Goal: Contribute content

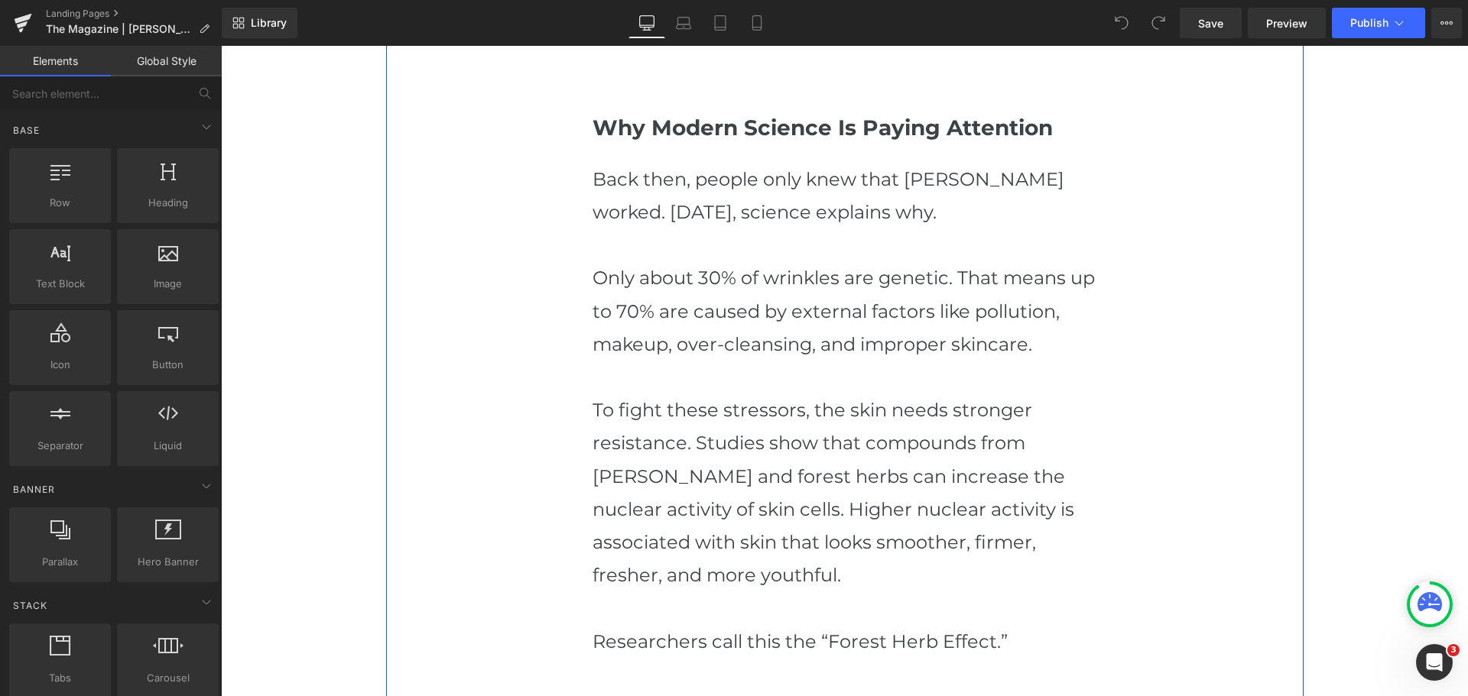
scroll to position [1529, 0]
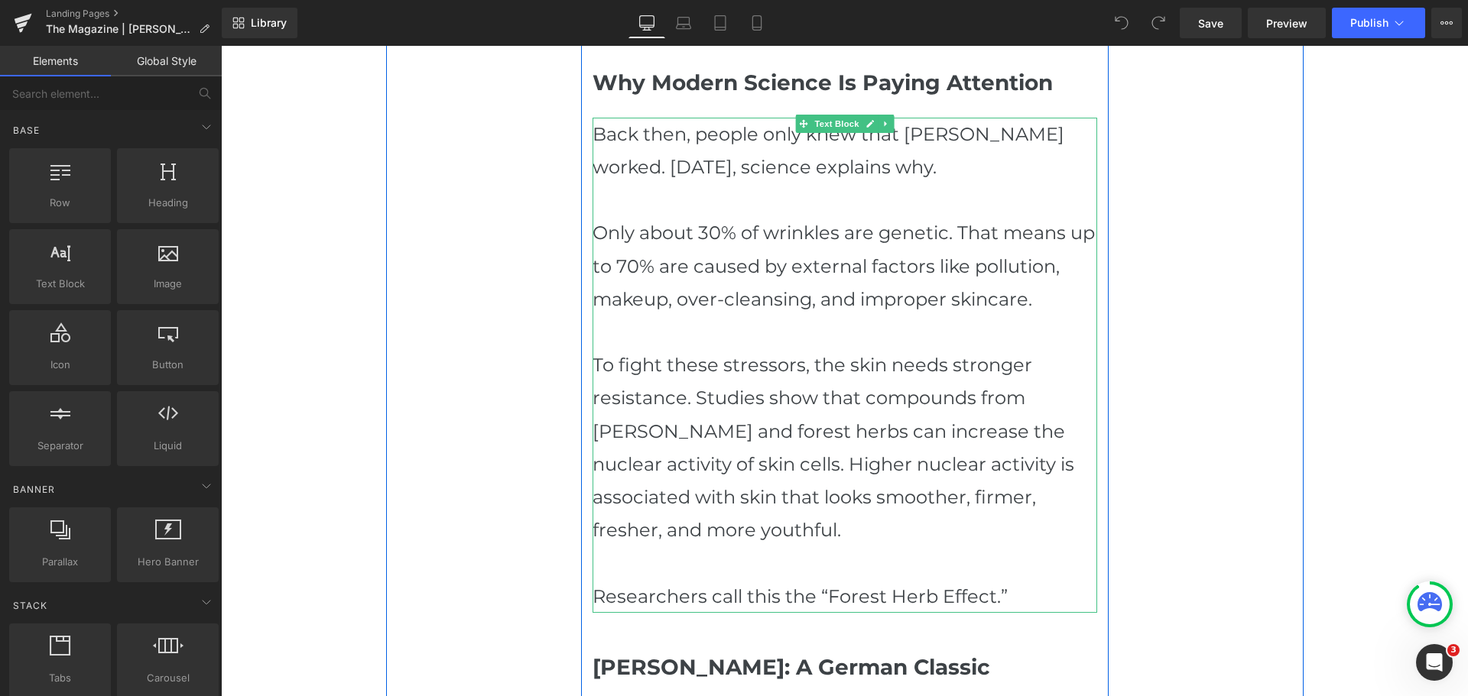
click at [753, 537] on p "To fight these stressors, the skin needs stronger resistance. Studies show that…" at bounding box center [844, 448] width 504 height 198
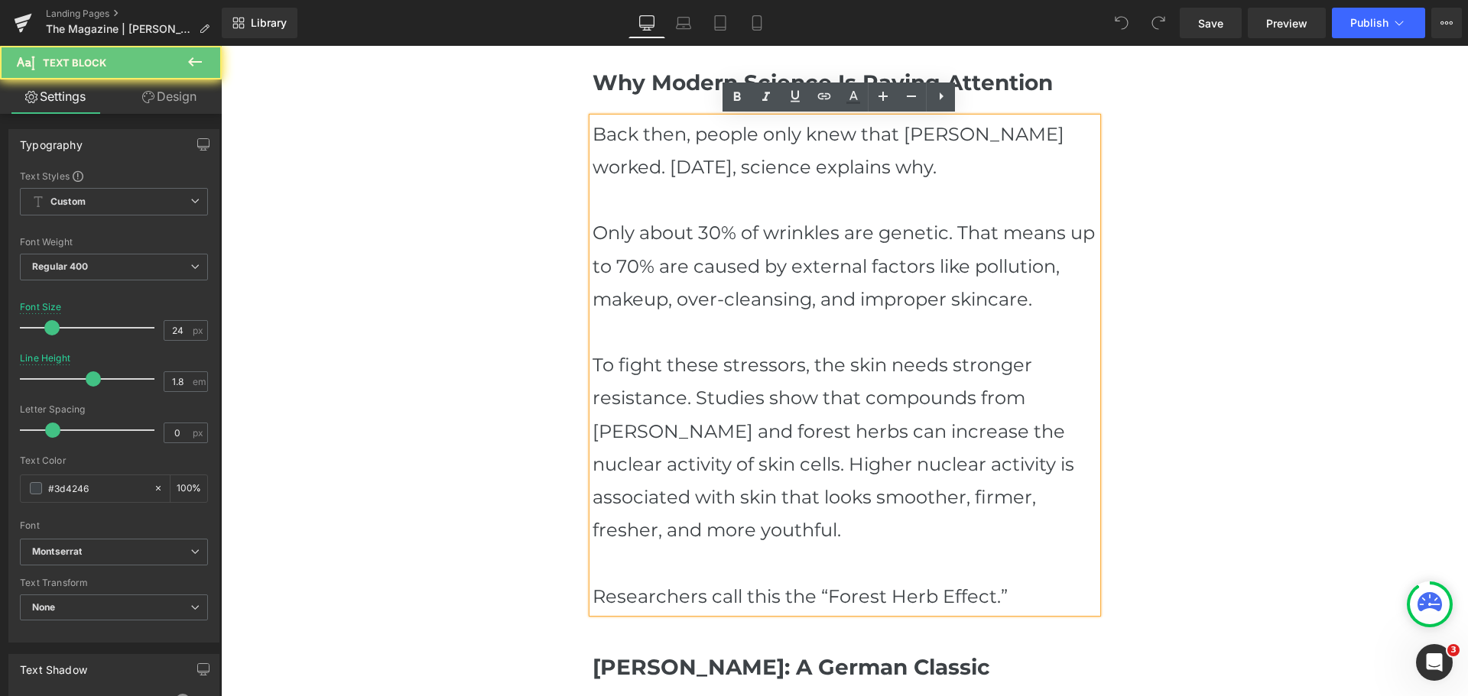
click at [753, 537] on p "To fight these stressors, the skin needs stronger resistance. Studies show that…" at bounding box center [844, 448] width 504 height 198
click at [710, 528] on p "To fight these stressors, the skin needs stronger resistance. Studies show that…" at bounding box center [844, 448] width 504 height 198
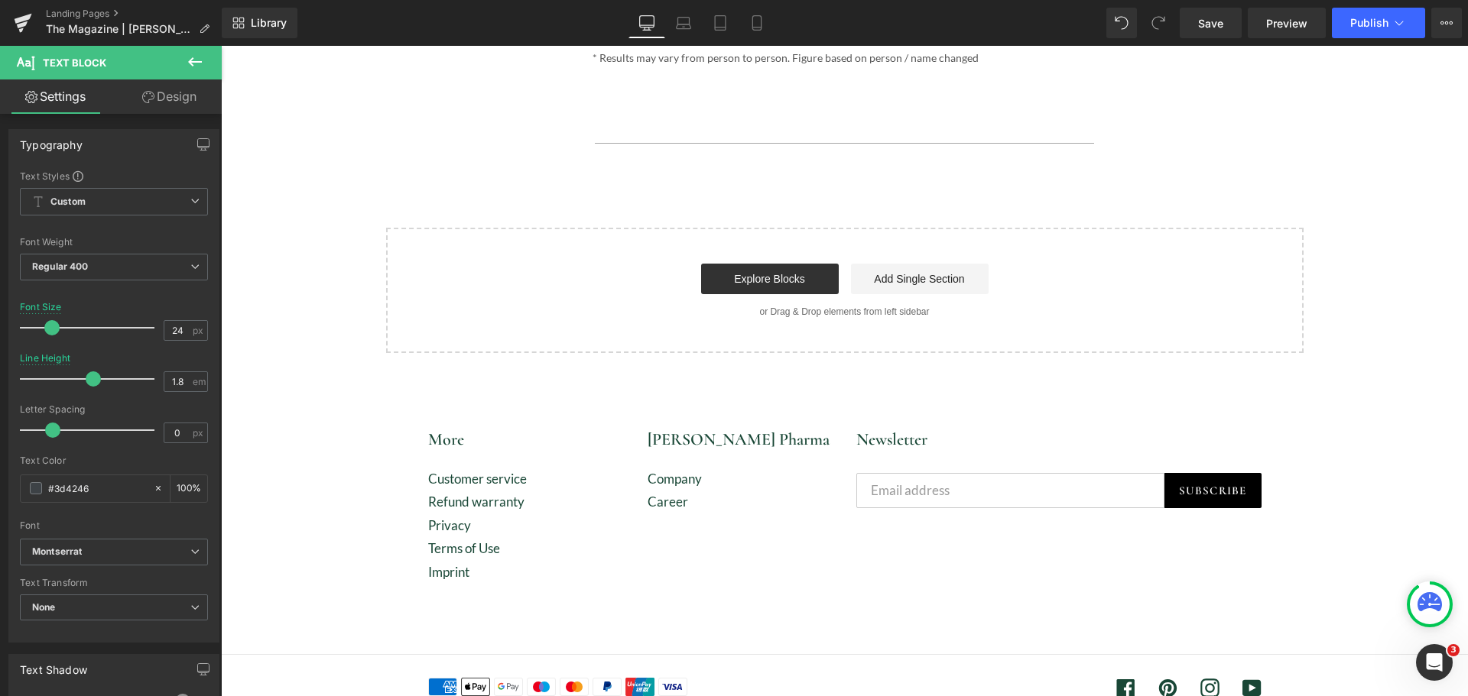
scroll to position [3665, 0]
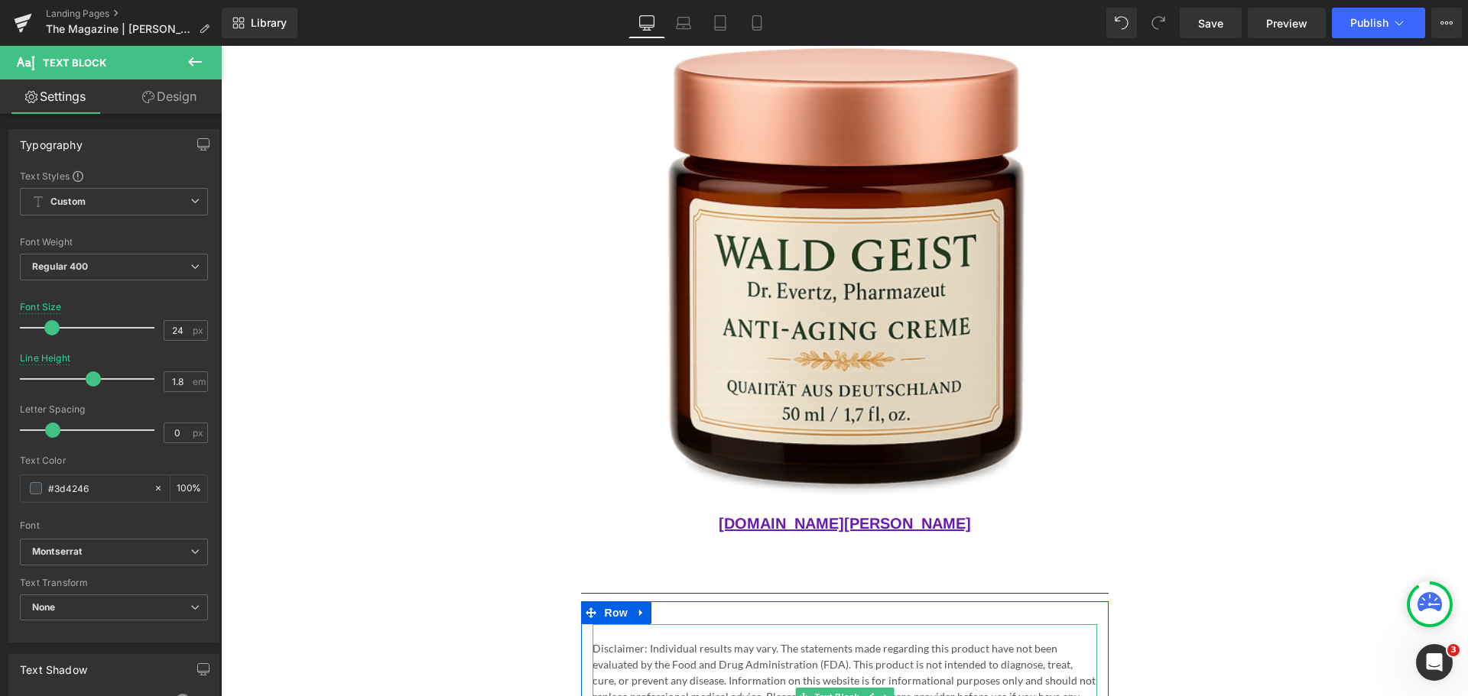
click at [612, 641] on p "Disclaimer: Individual results may vary. The statements made regarding this pro…" at bounding box center [844, 681] width 504 height 80
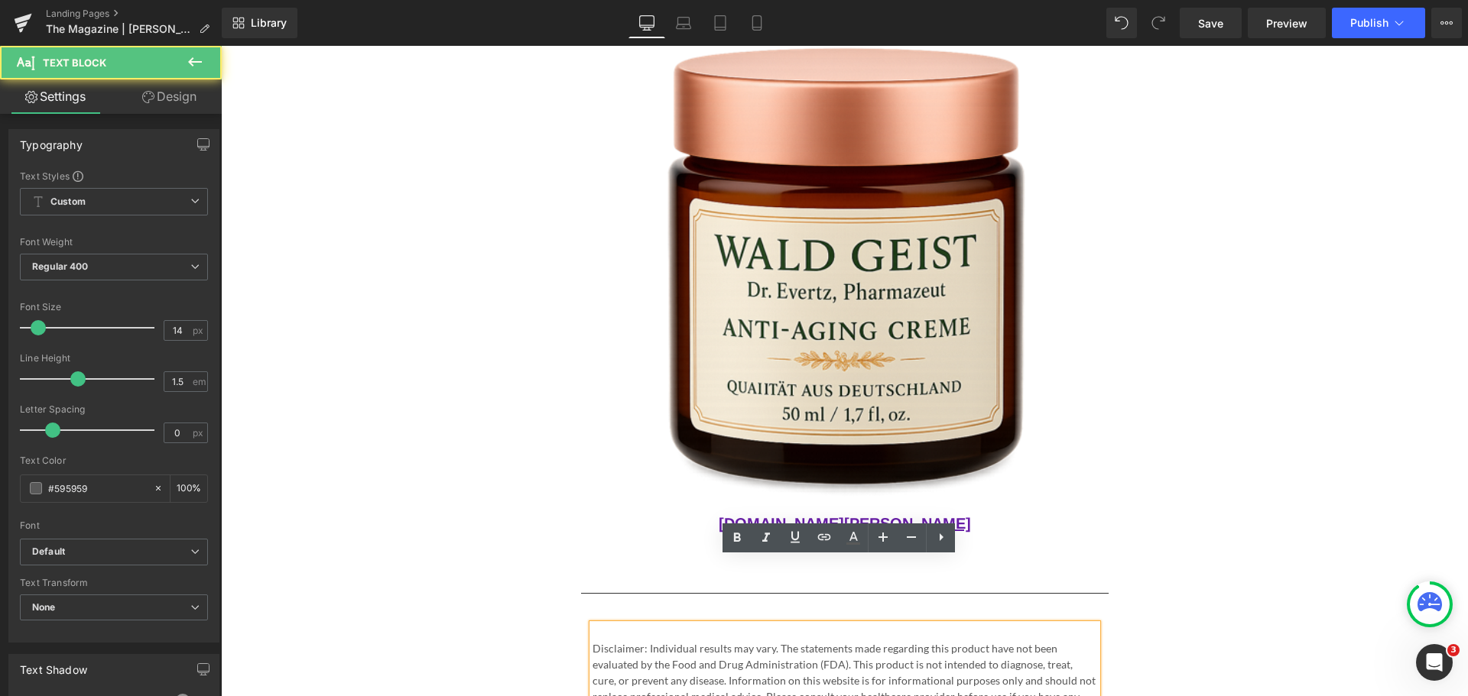
click at [608, 624] on p at bounding box center [844, 632] width 504 height 16
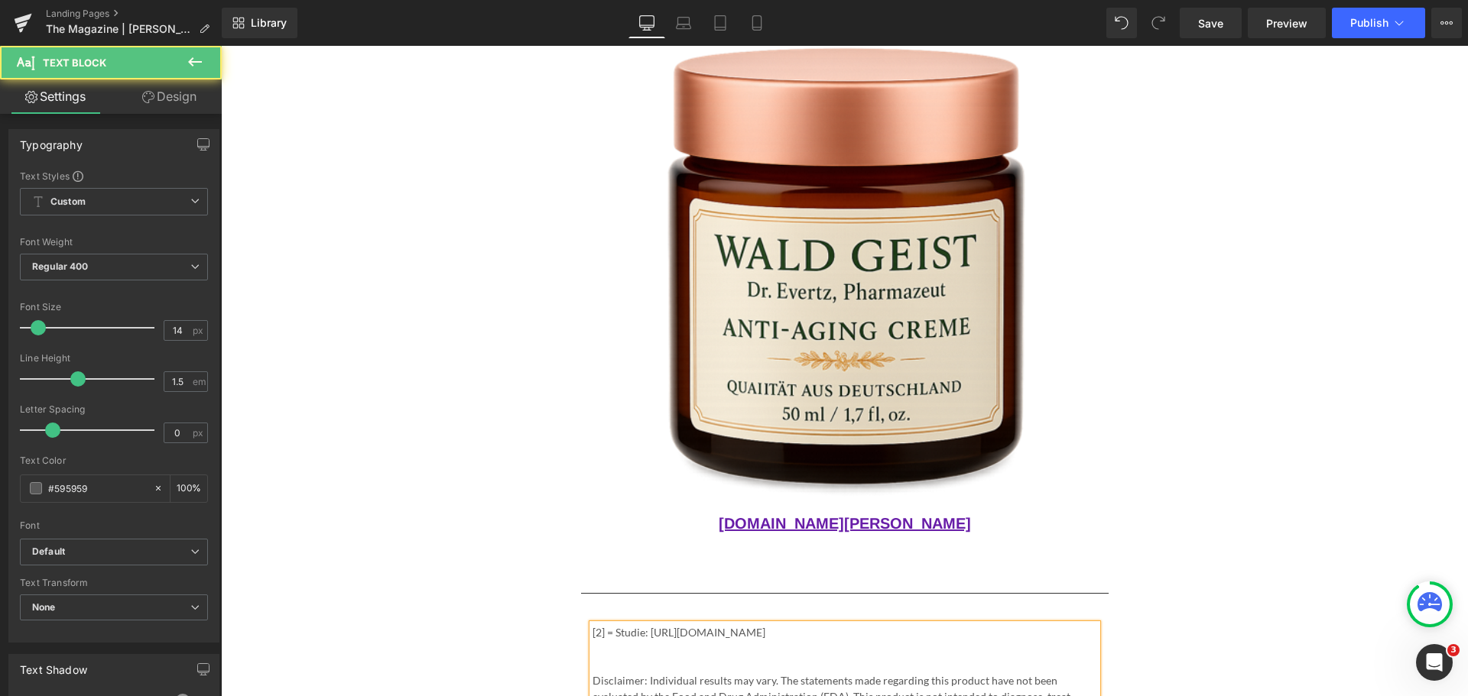
click at [596, 624] on p "[2] = Studie: [URL][DOMAIN_NAME]" at bounding box center [844, 632] width 504 height 16
click at [699, 624] on p "[1] = Studie: [URL][DOMAIN_NAME]" at bounding box center [844, 632] width 504 height 16
click at [627, 624] on p "[1] = Studie: [URL][DOMAIN_NAME]" at bounding box center [844, 632] width 504 height 16
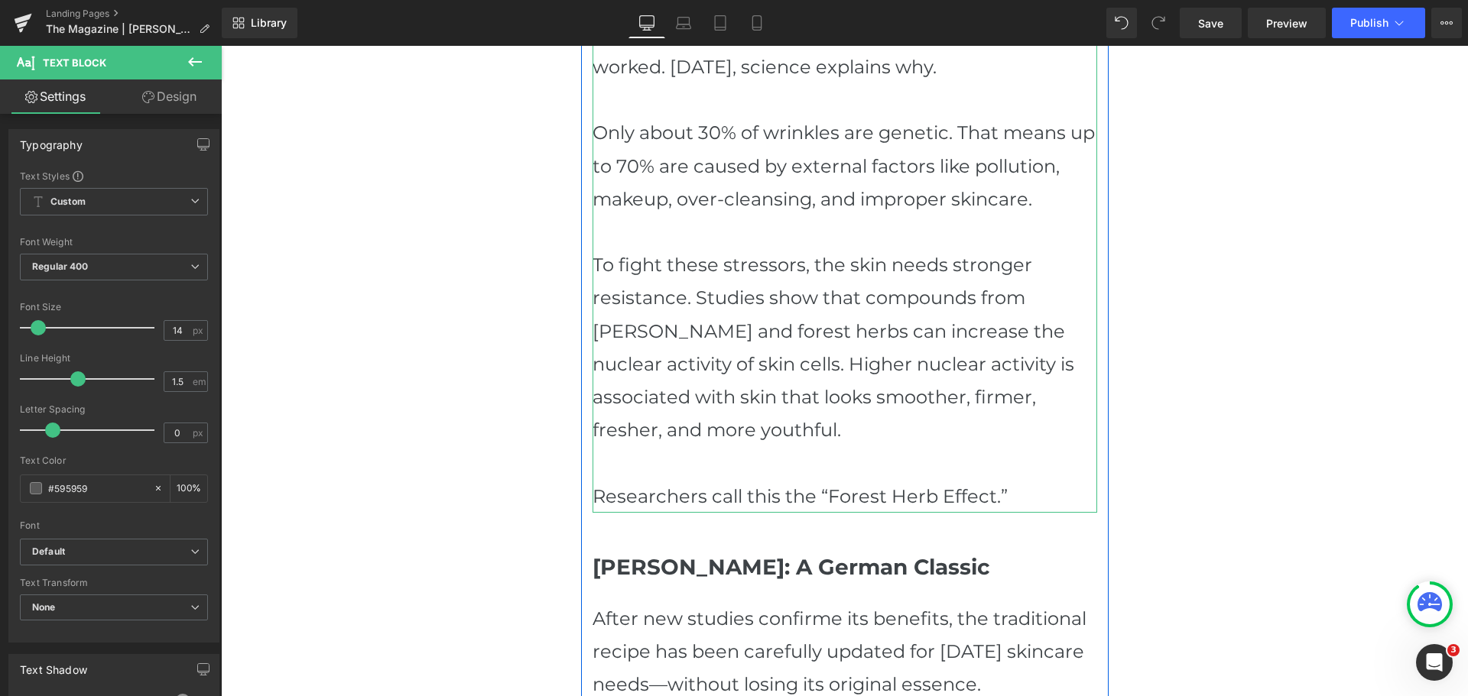
scroll to position [1601, 0]
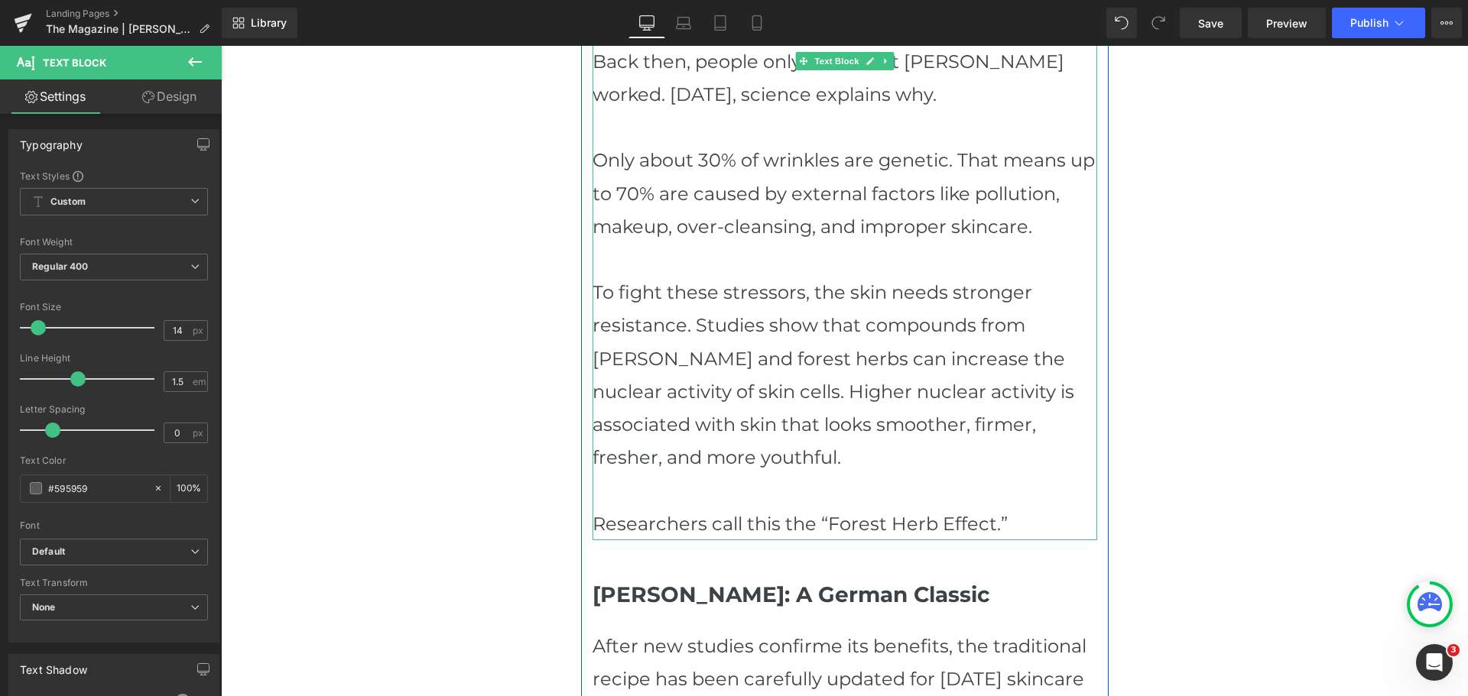
click at [728, 468] on p "To fight these stressors, the skin needs stronger resistance. Studies show that…" at bounding box center [844, 375] width 504 height 198
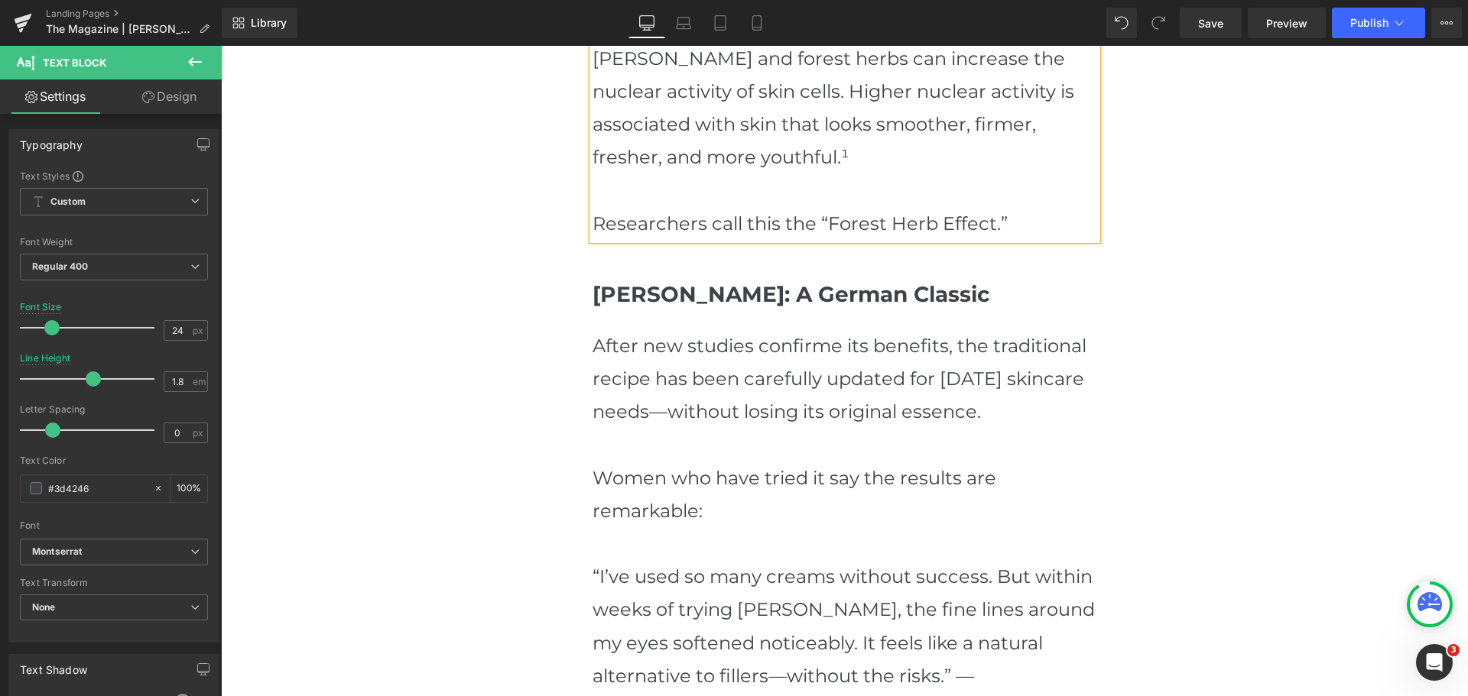
scroll to position [1907, 0]
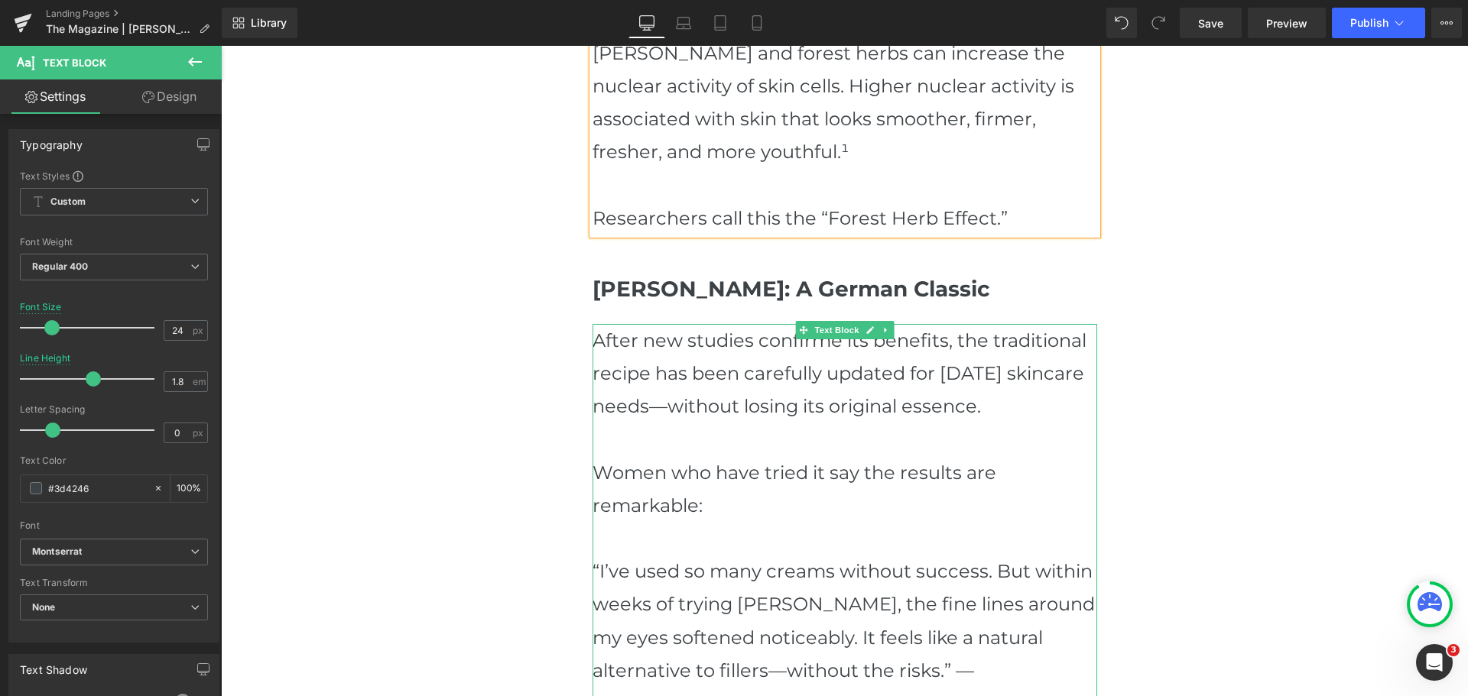
click at [717, 346] on p "After new studies confirme its benefits, the traditional recipe has been carefu…" at bounding box center [844, 373] width 504 height 99
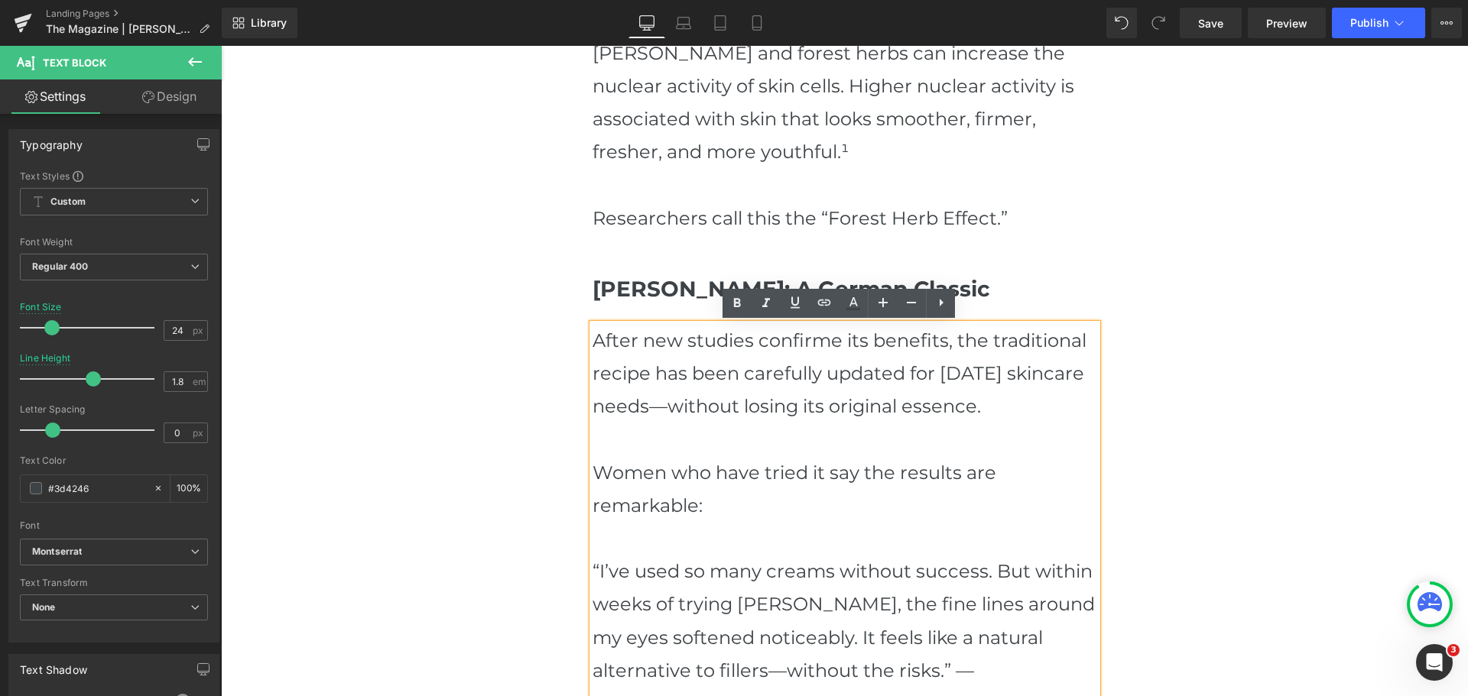
click at [806, 344] on p "After new studies confirme its benefits, the traditional recipe has been carefu…" at bounding box center [844, 373] width 504 height 99
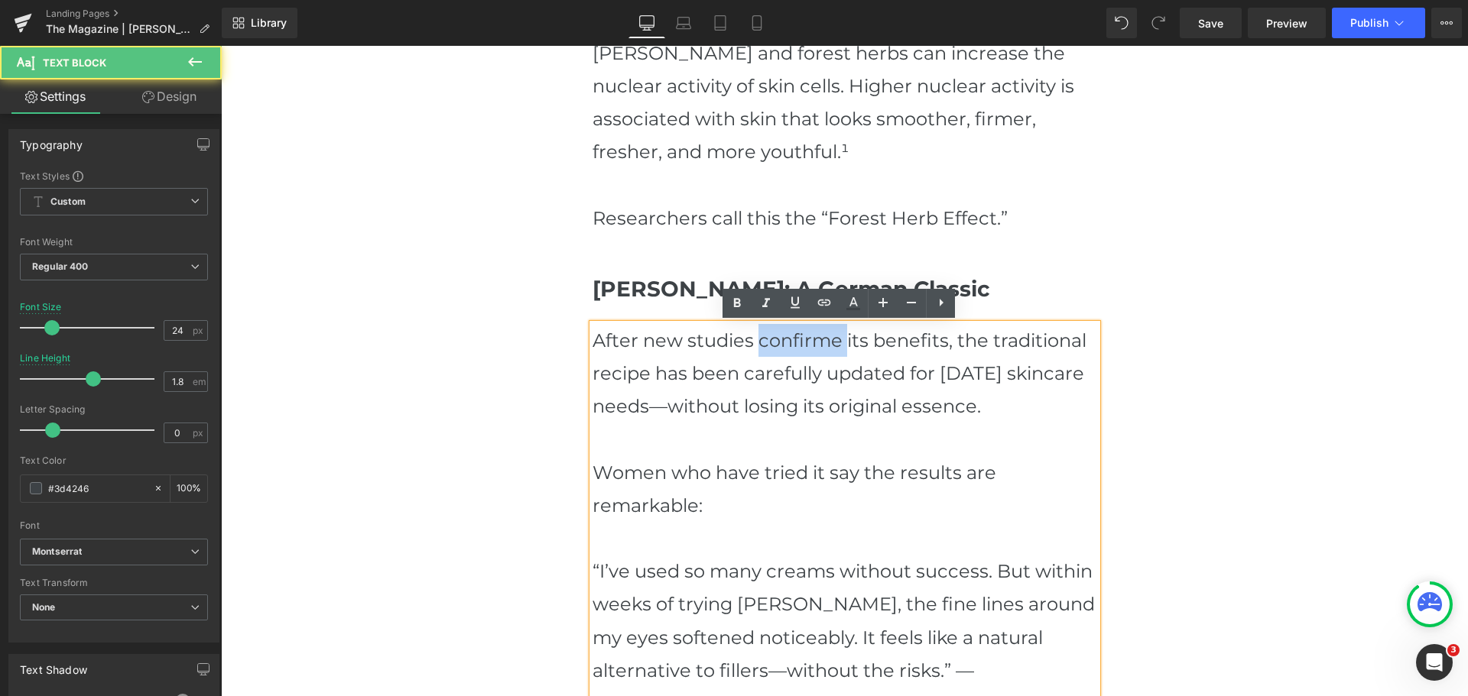
click at [806, 344] on p "After new studies confirme its benefits, the traditional recipe has been carefu…" at bounding box center [844, 373] width 504 height 99
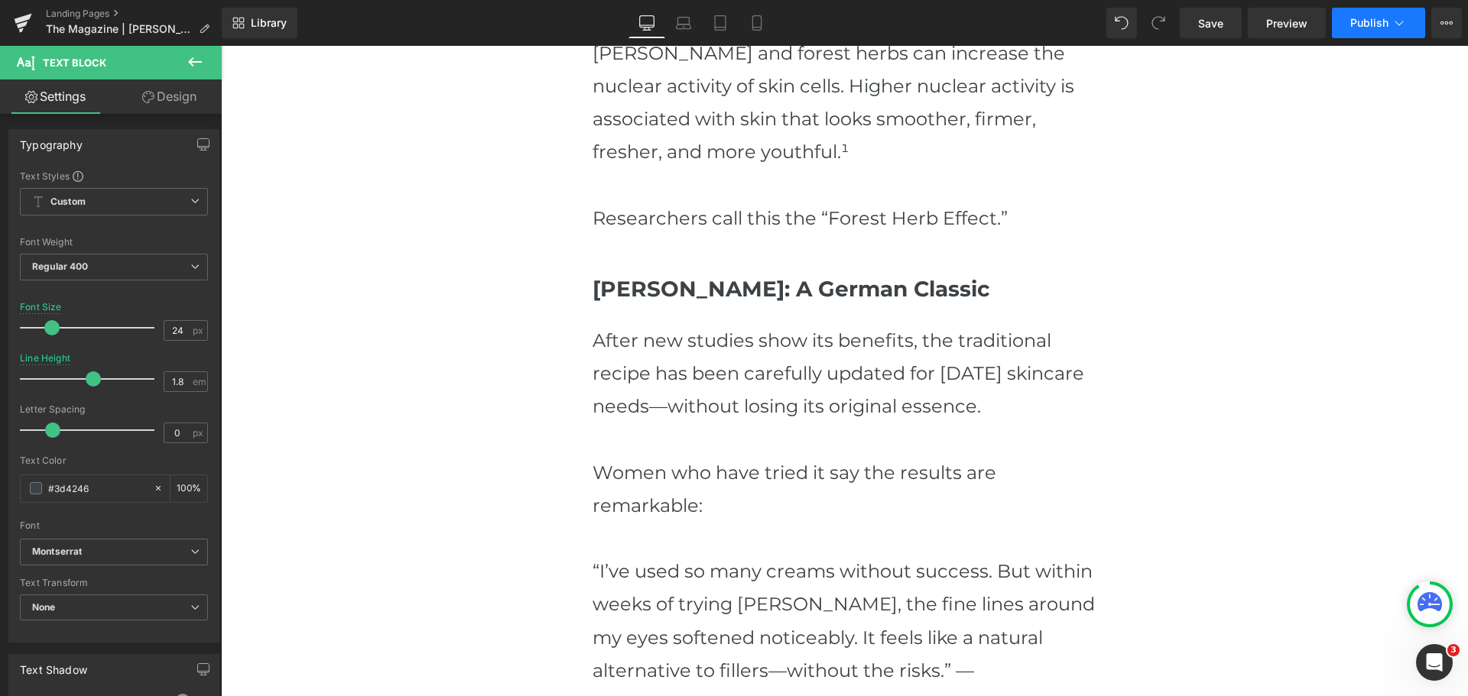
click at [1378, 27] on span "Publish" at bounding box center [1369, 23] width 38 height 12
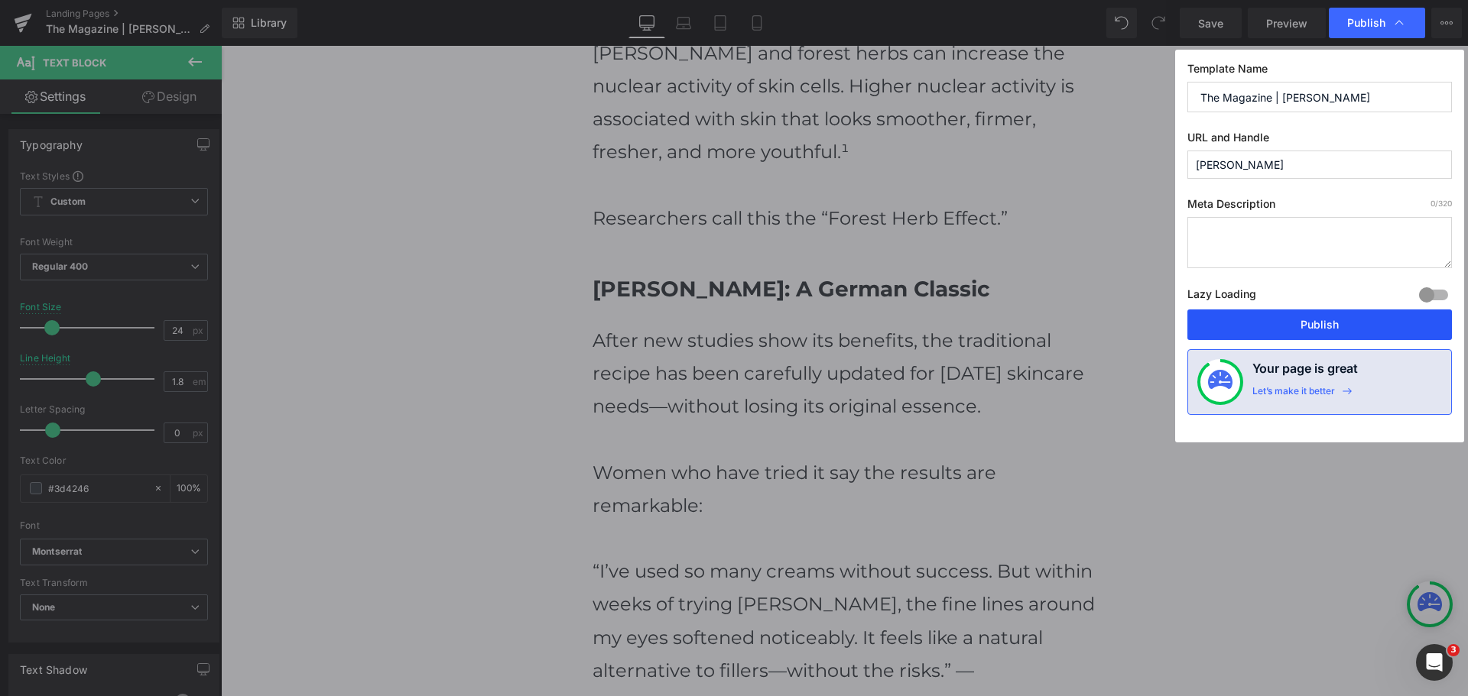
click at [1328, 313] on button "Publish" at bounding box center [1319, 325] width 264 height 31
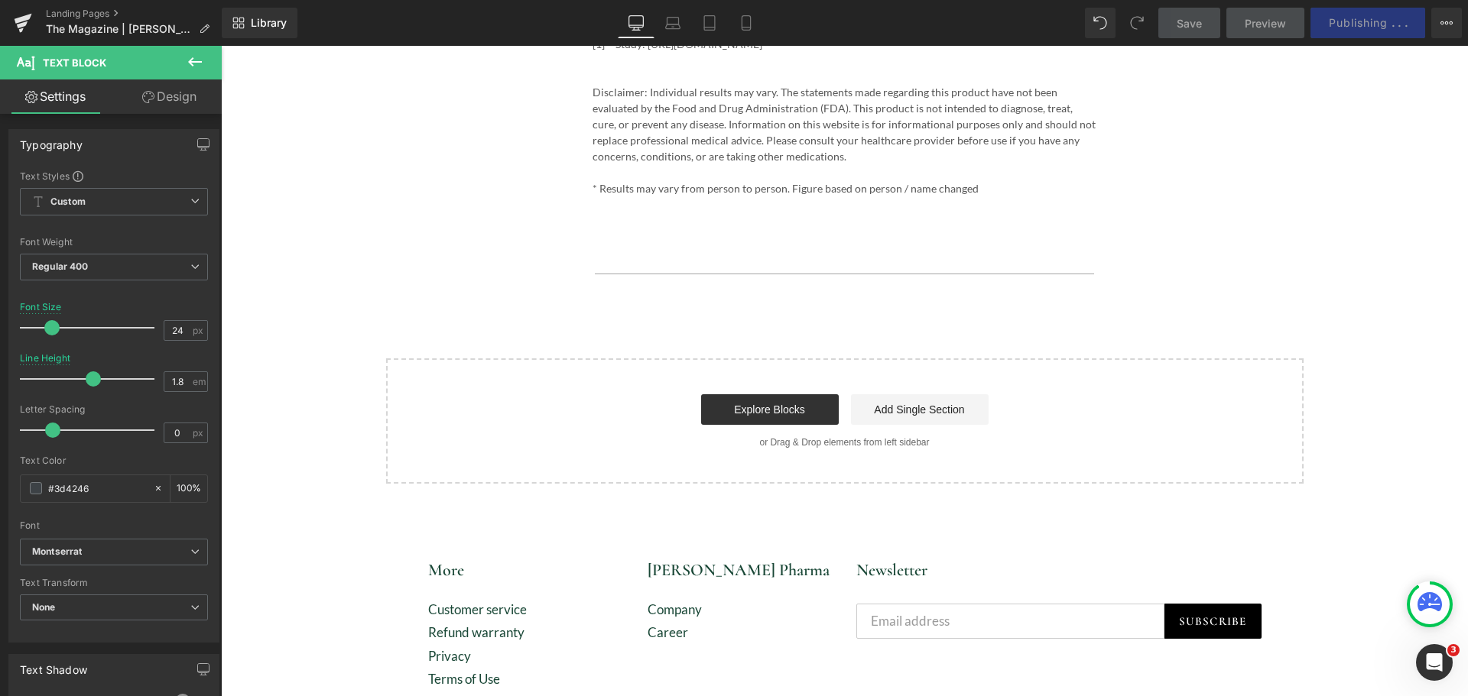
scroll to position [4035, 0]
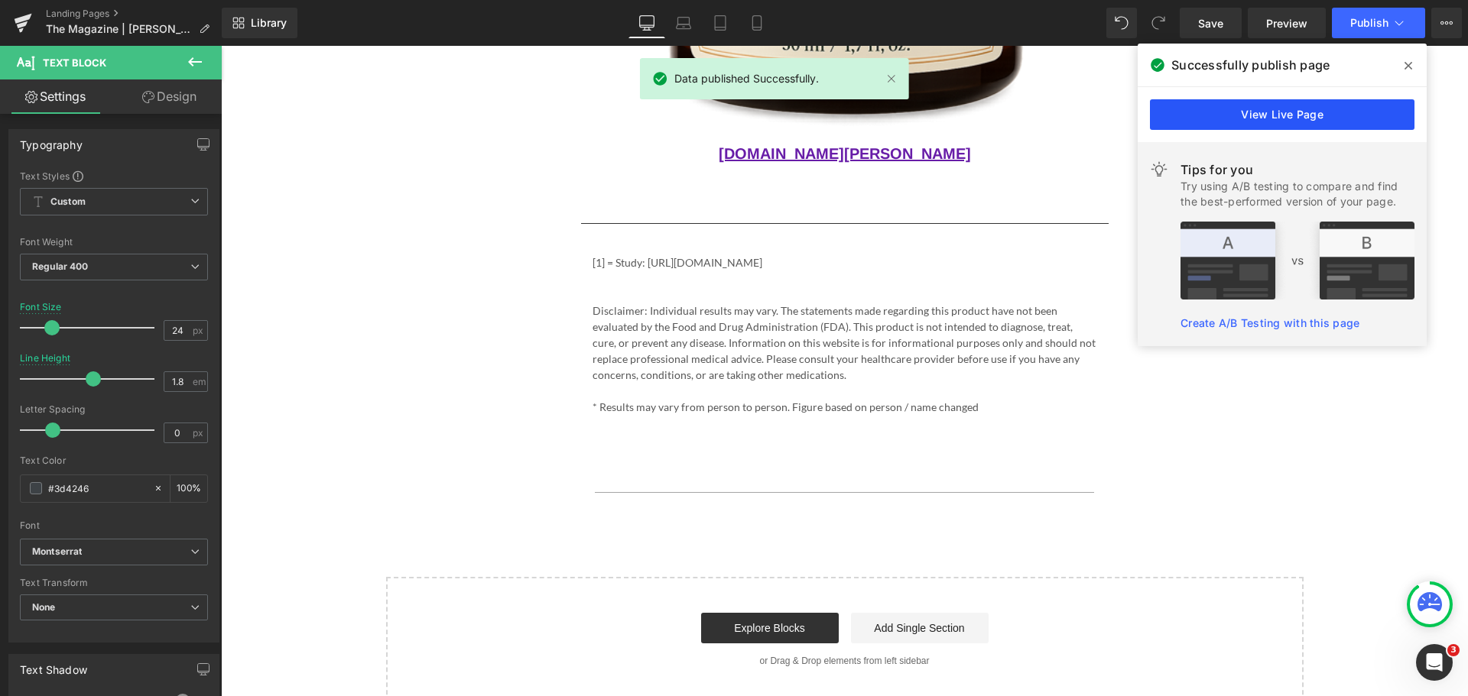
click at [1299, 115] on link "View Live Page" at bounding box center [1282, 114] width 264 height 31
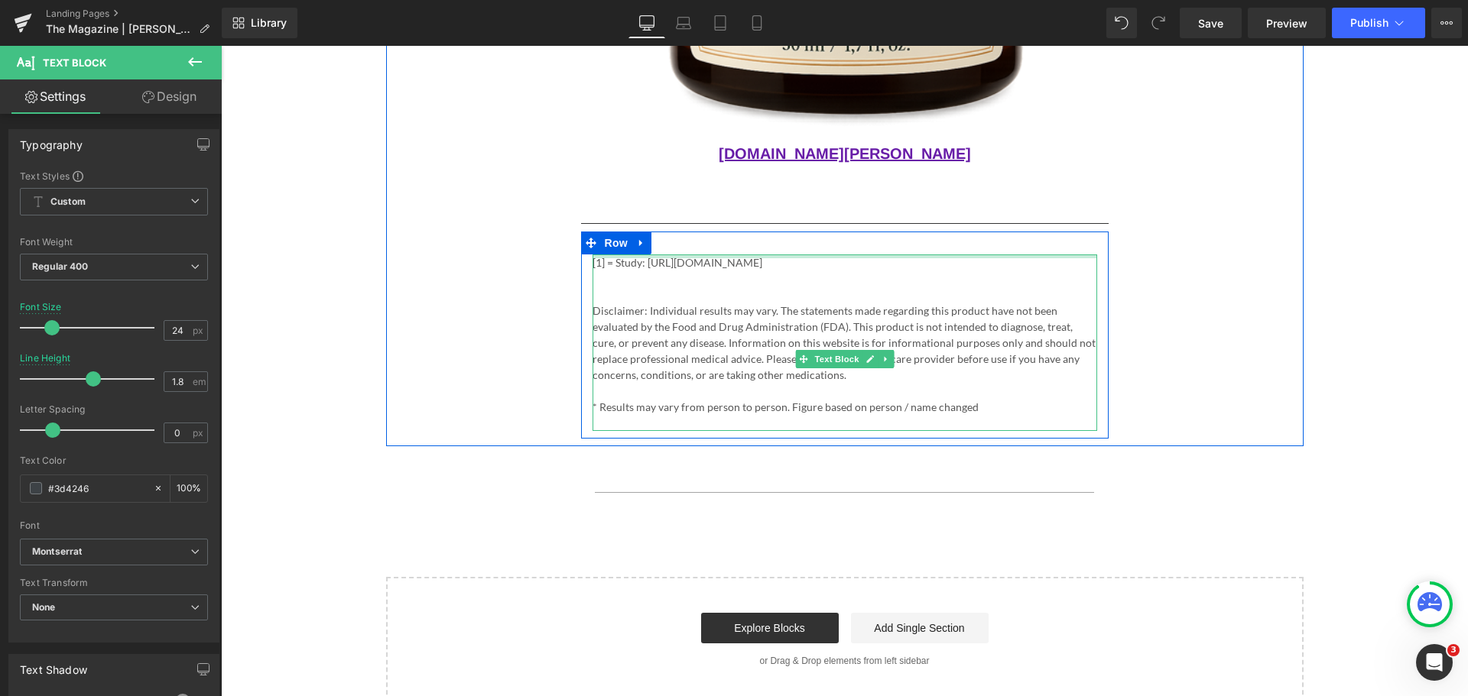
click at [648, 255] on div at bounding box center [844, 257] width 504 height 4
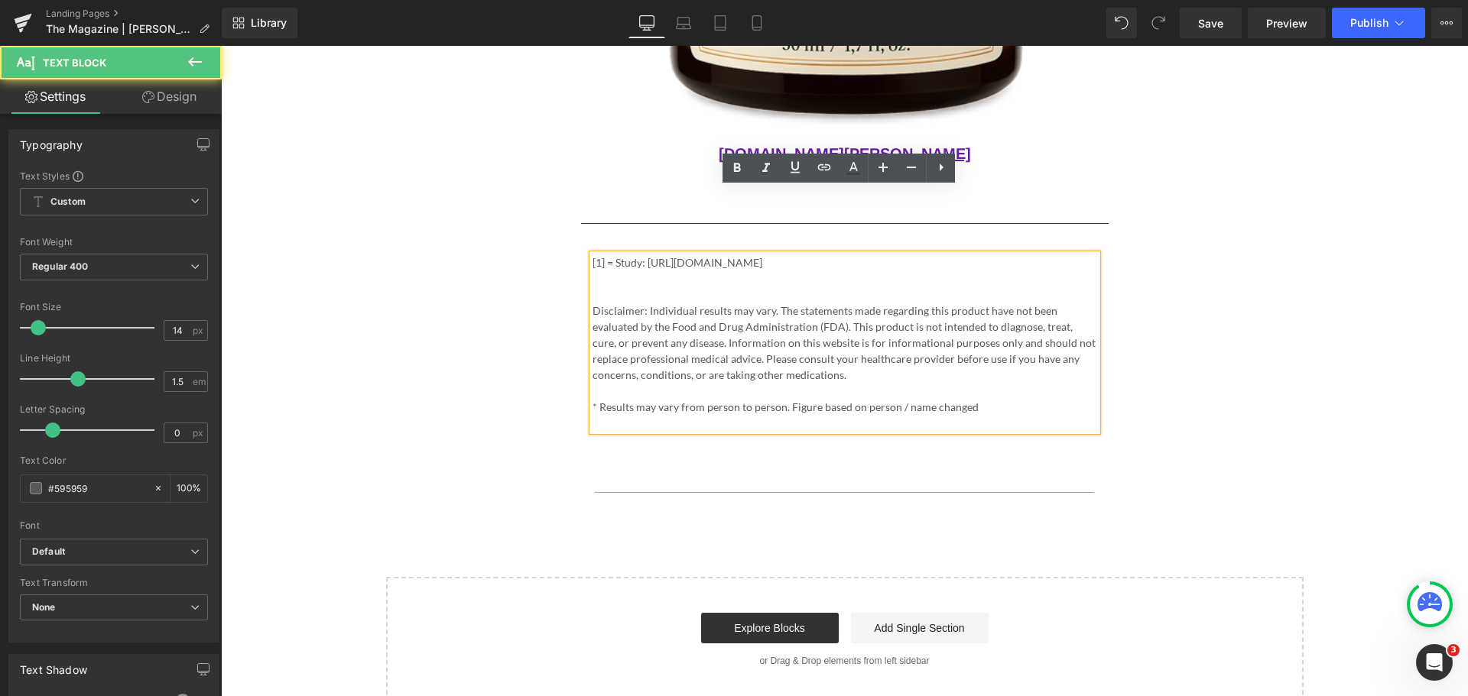
click at [654, 255] on p "[1] = Study: [URL][DOMAIN_NAME]" at bounding box center [844, 263] width 504 height 16
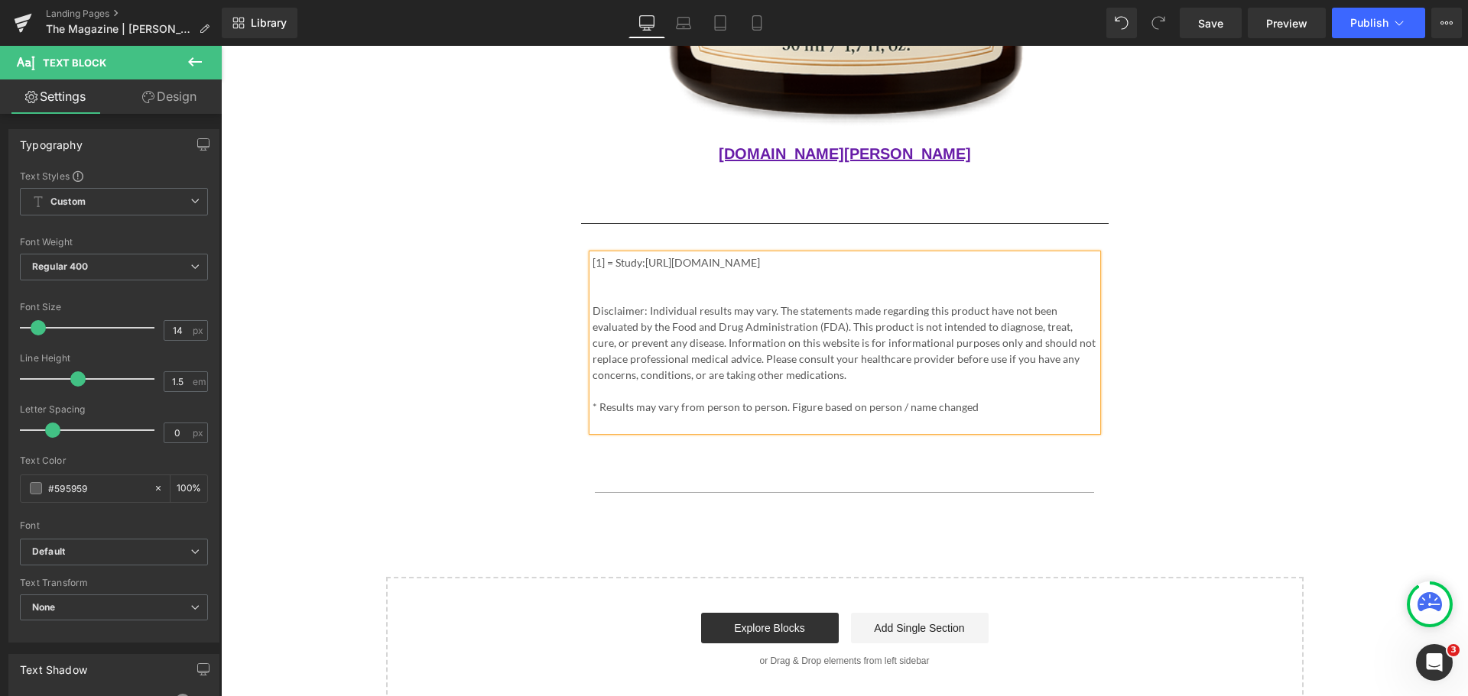
click at [654, 255] on p "[1] = Study:[URL][DOMAIN_NAME]" at bounding box center [844, 263] width 504 height 16
click at [633, 255] on p "[1]=Study:[URL][DOMAIN_NAME]" at bounding box center [844, 263] width 504 height 16
click at [1383, 28] on span "Publish" at bounding box center [1369, 23] width 38 height 12
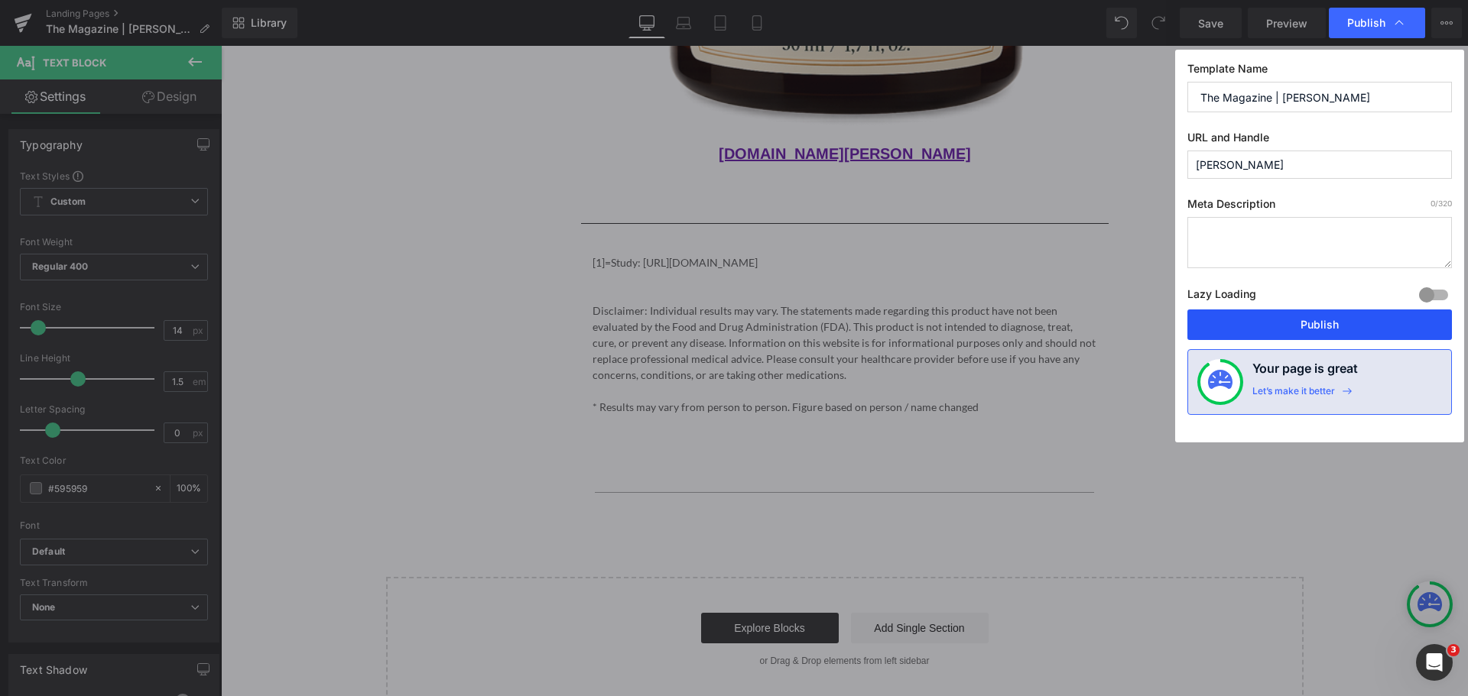
click at [1307, 315] on button "Publish" at bounding box center [1319, 325] width 264 height 31
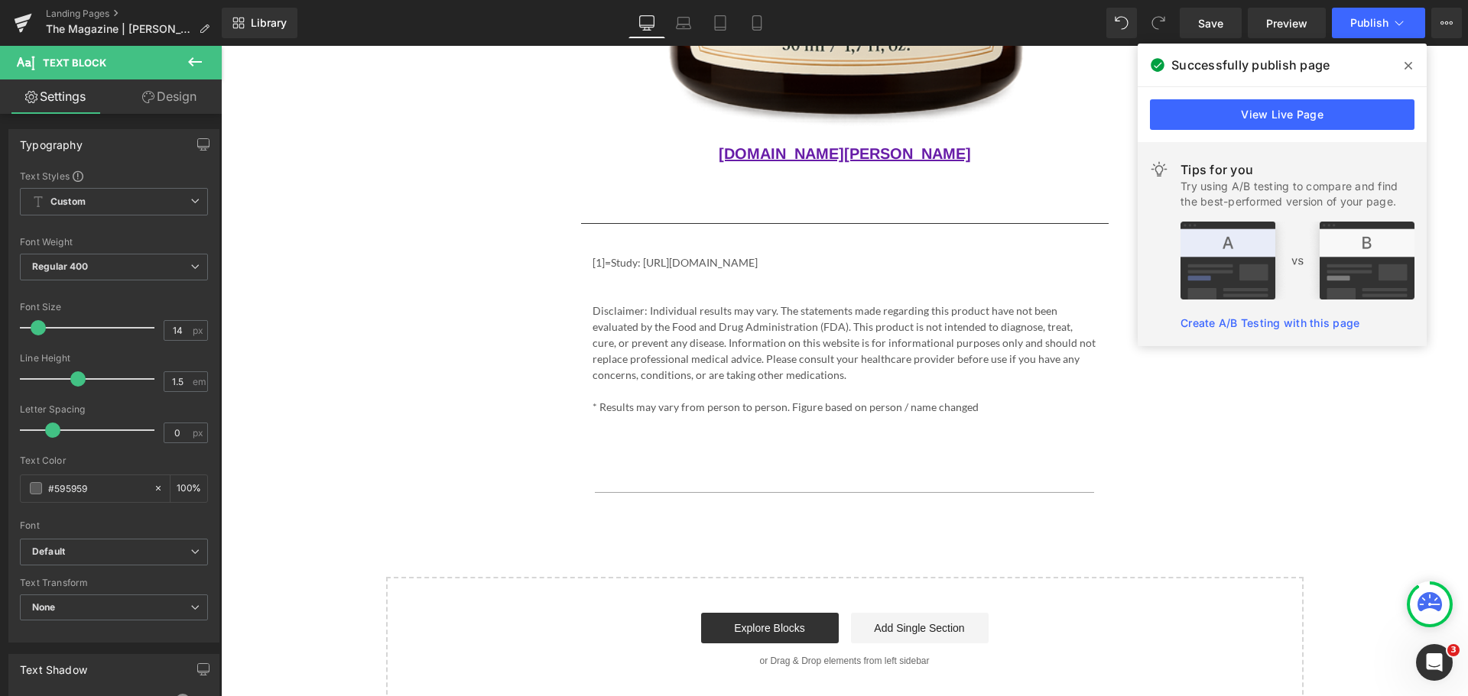
click at [1401, 68] on span at bounding box center [1408, 66] width 24 height 24
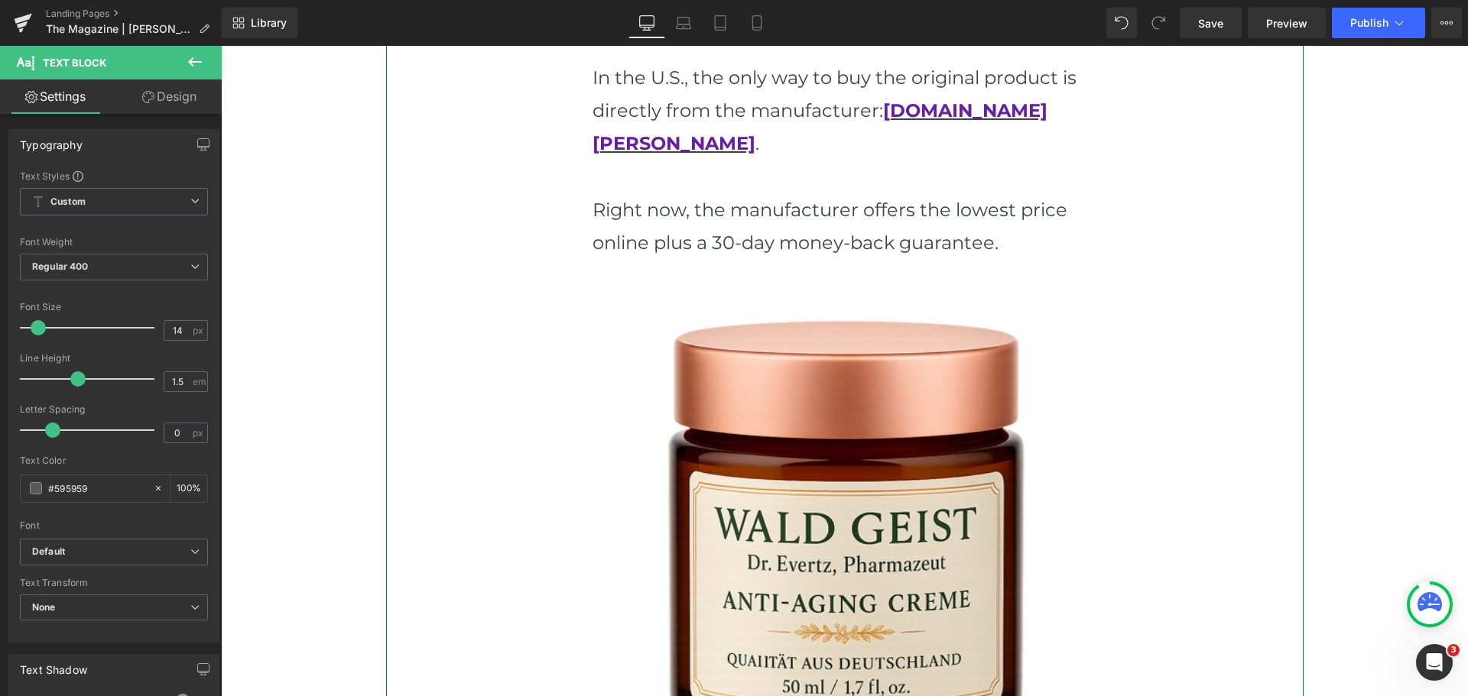
scroll to position [3393, 0]
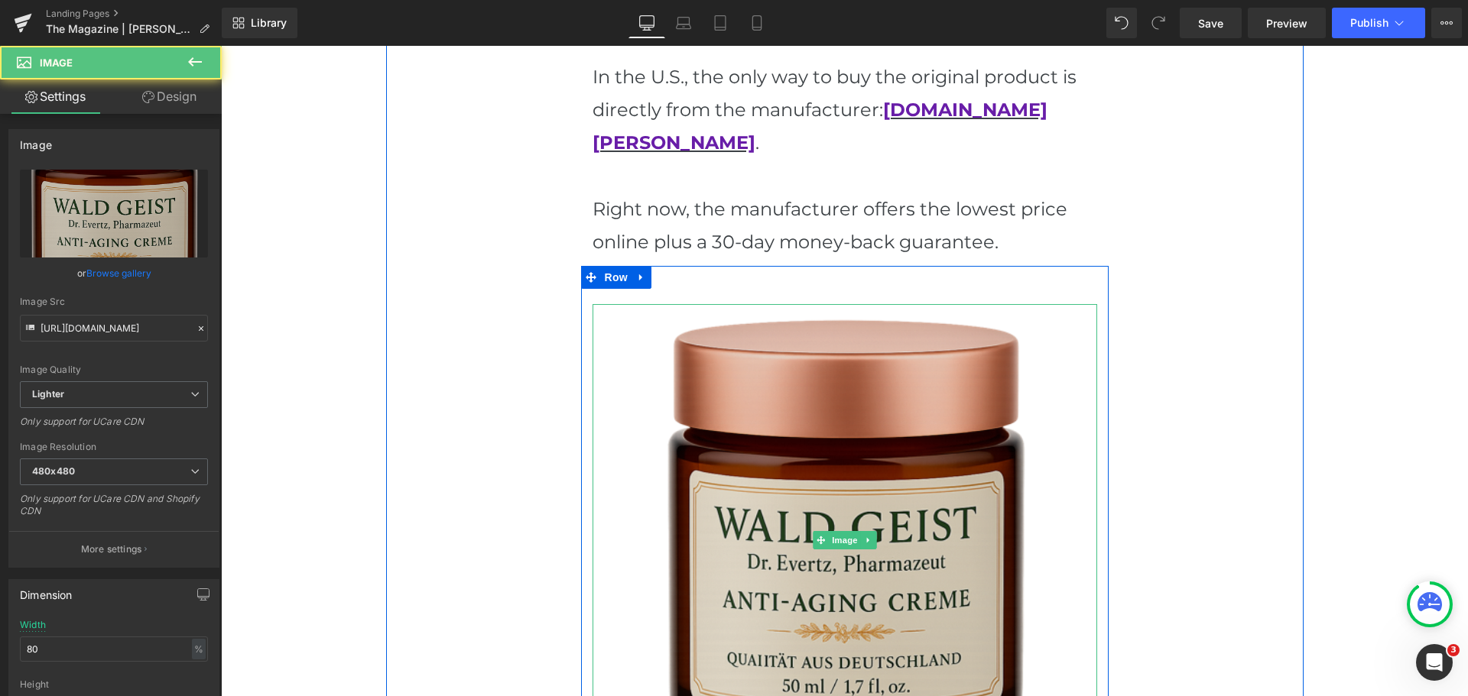
click at [897, 325] on img at bounding box center [845, 540] width 404 height 472
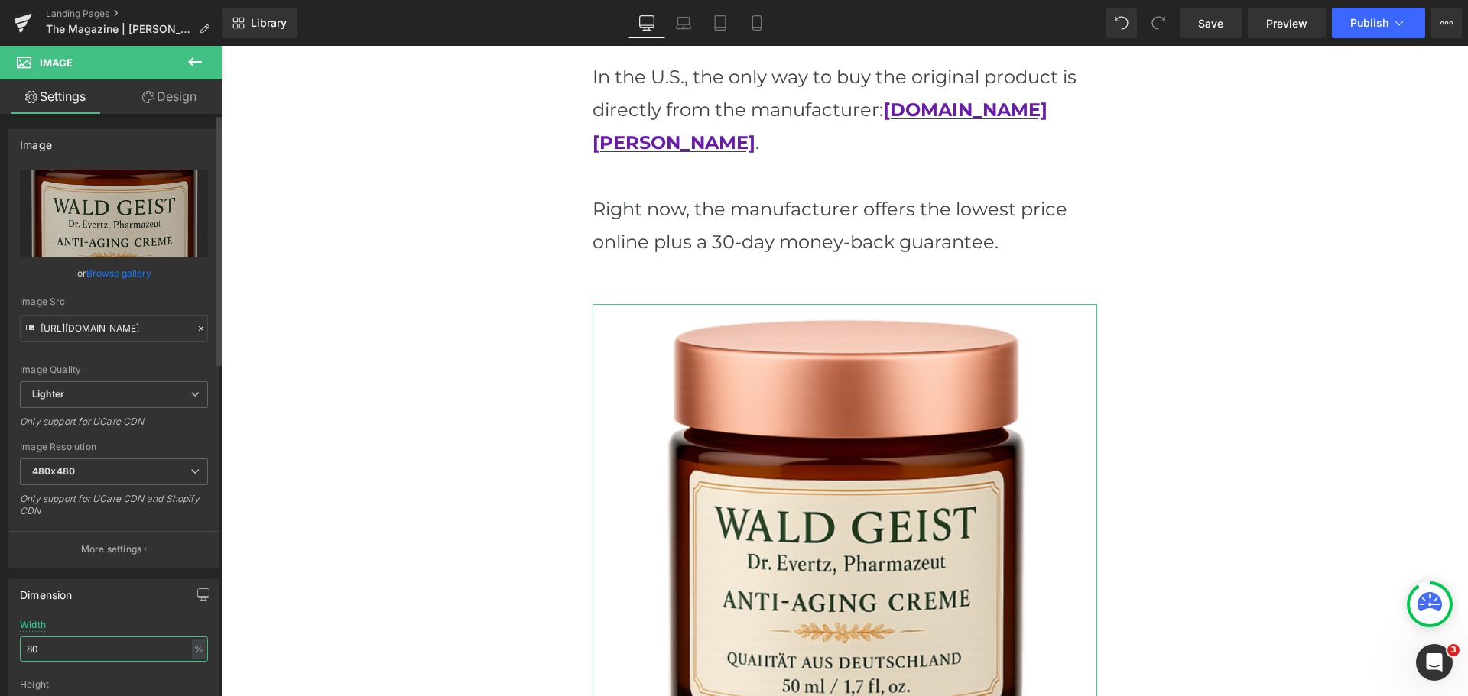
click at [113, 640] on input "80" at bounding box center [114, 649] width 188 height 25
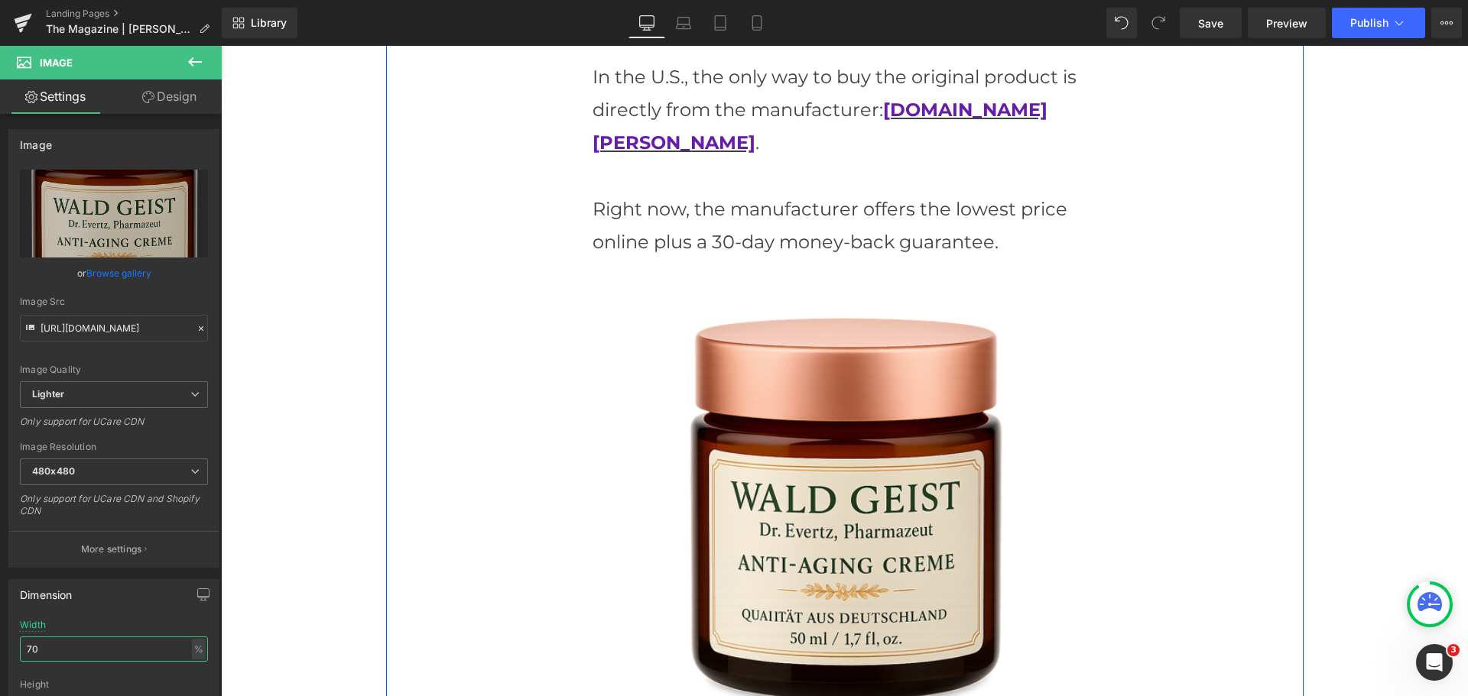
type input "7"
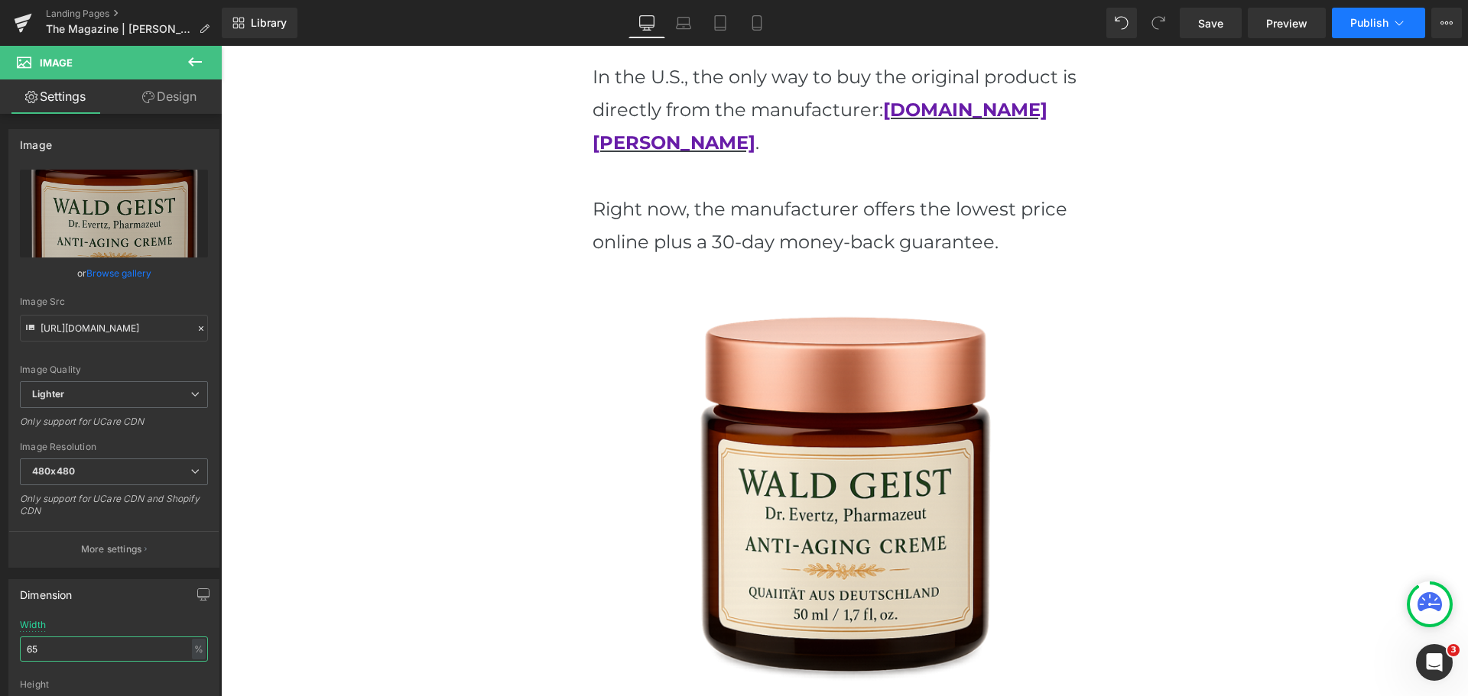
type input "65"
click at [1380, 26] on span "Publish" at bounding box center [1369, 23] width 38 height 12
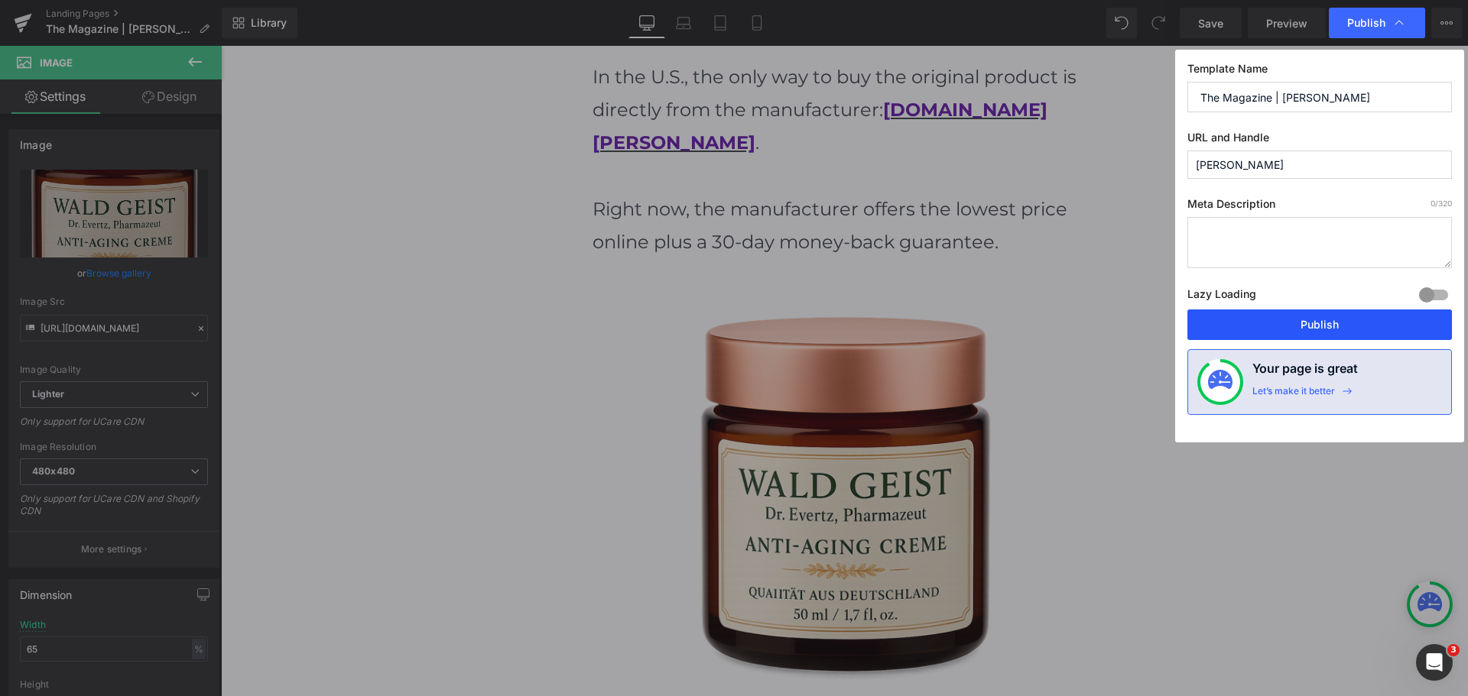
click at [1252, 315] on button "Publish" at bounding box center [1319, 325] width 264 height 31
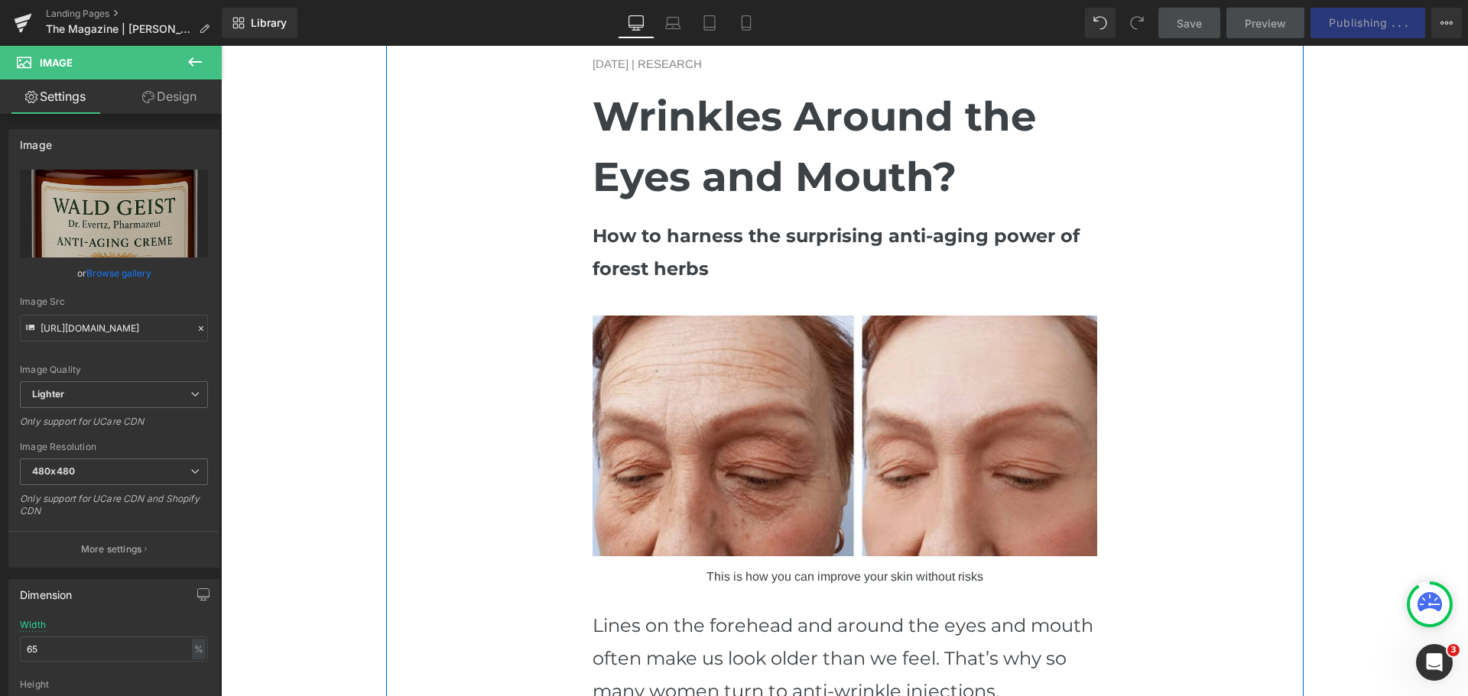
scroll to position [0, 0]
